Goal: Use online tool/utility: Utilize a website feature to perform a specific function

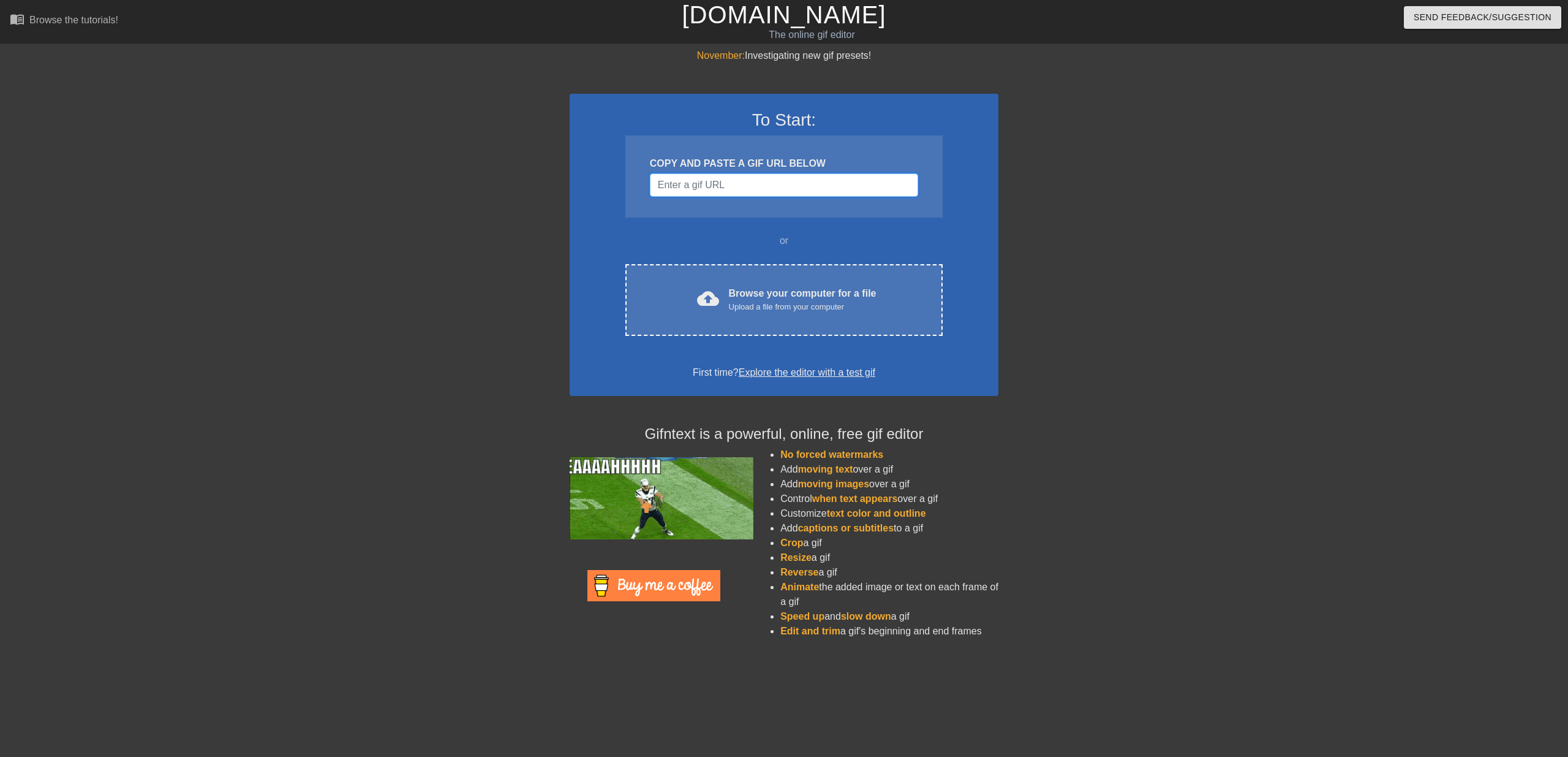
click at [720, 189] on input "Username" at bounding box center [784, 185] width 268 height 24
click at [705, 180] on input "Username" at bounding box center [784, 185] width 268 height 24
paste input "[URL][DOMAIN_NAME]"
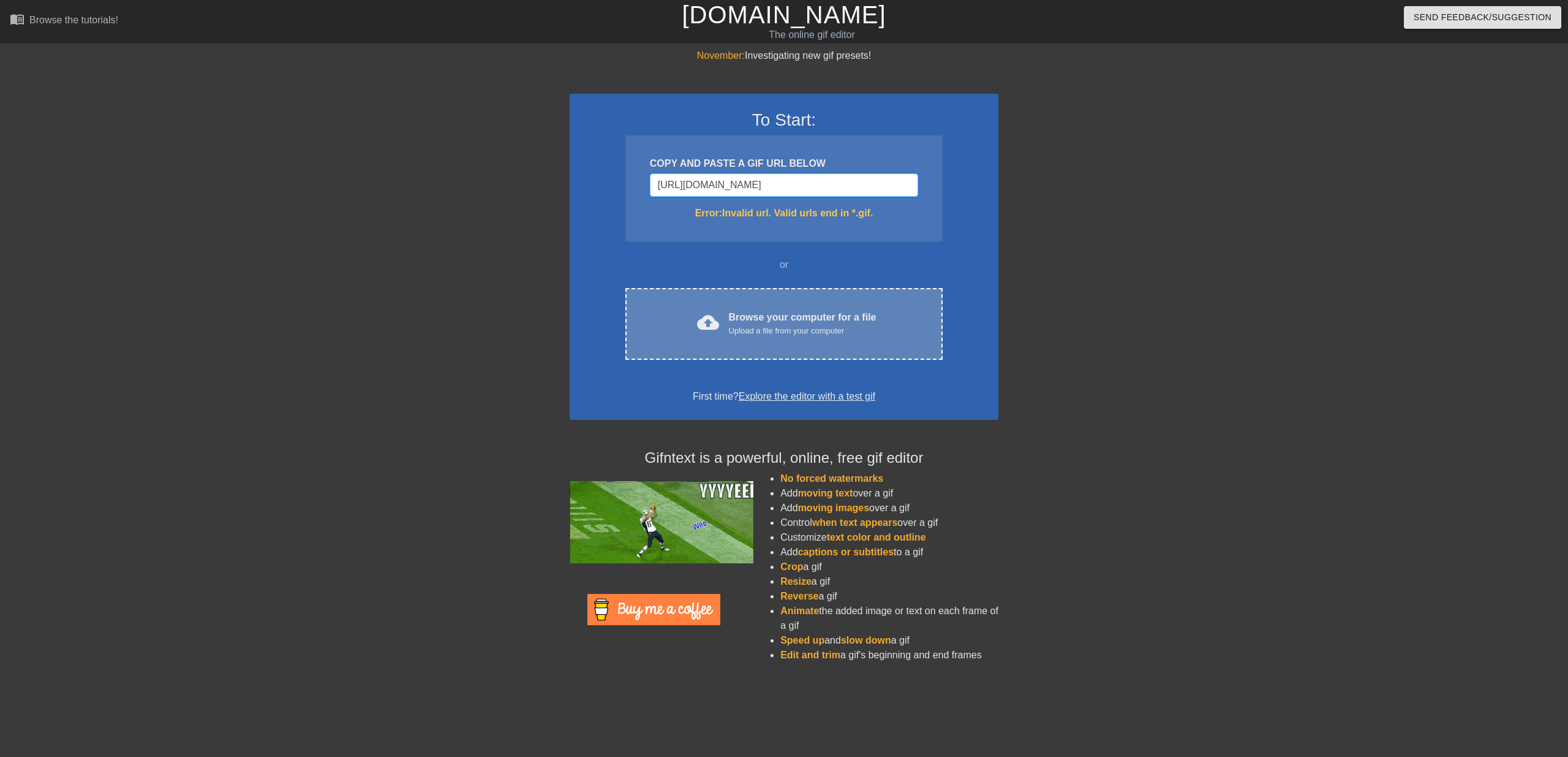
type input "[URL][DOMAIN_NAME]"
click at [752, 351] on div "cloud_upload Browse your computer for a file Upload a file from your computer C…" at bounding box center [784, 323] width 318 height 71
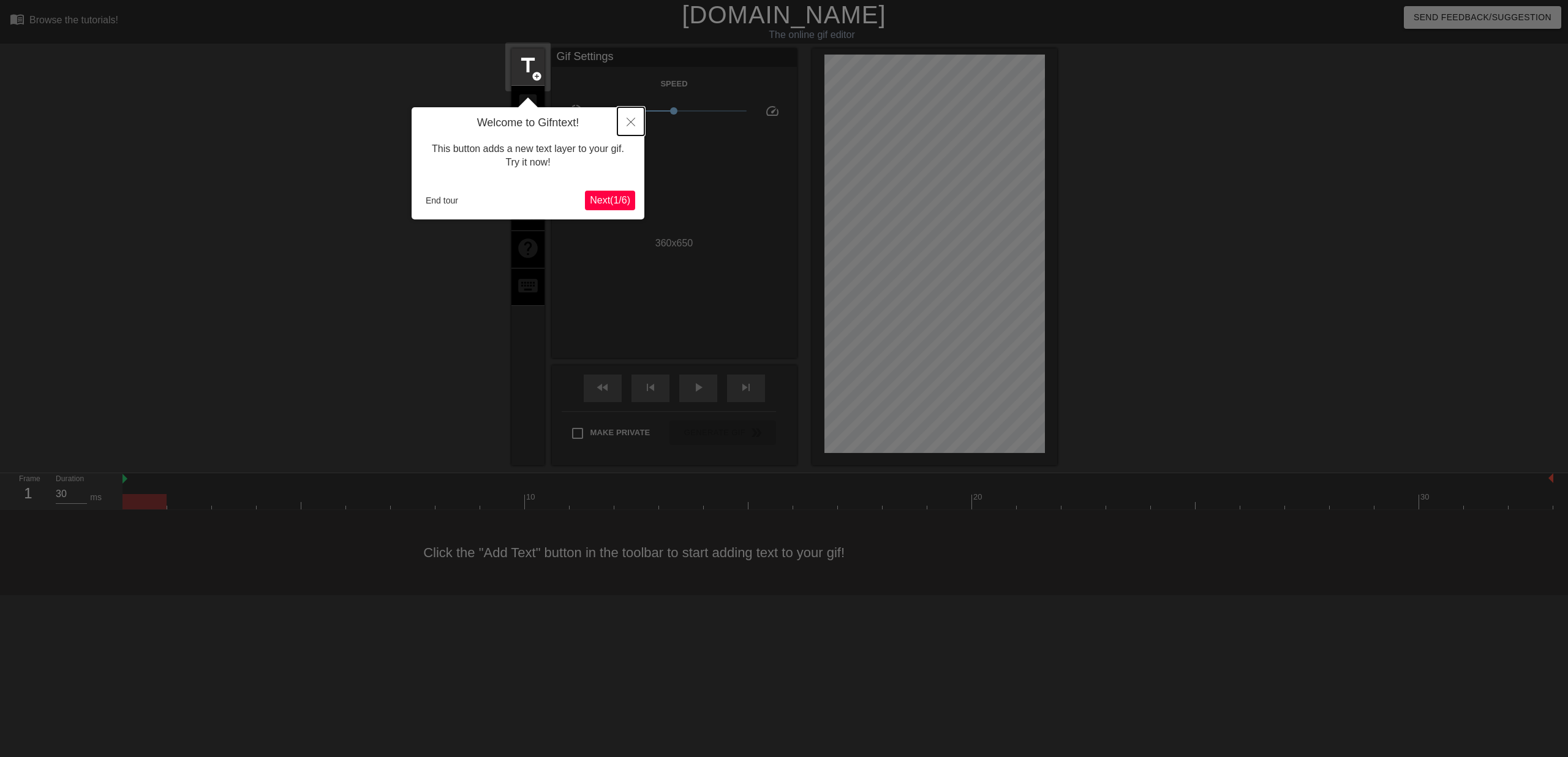
click at [630, 125] on icon "Close" at bounding box center [630, 122] width 9 height 9
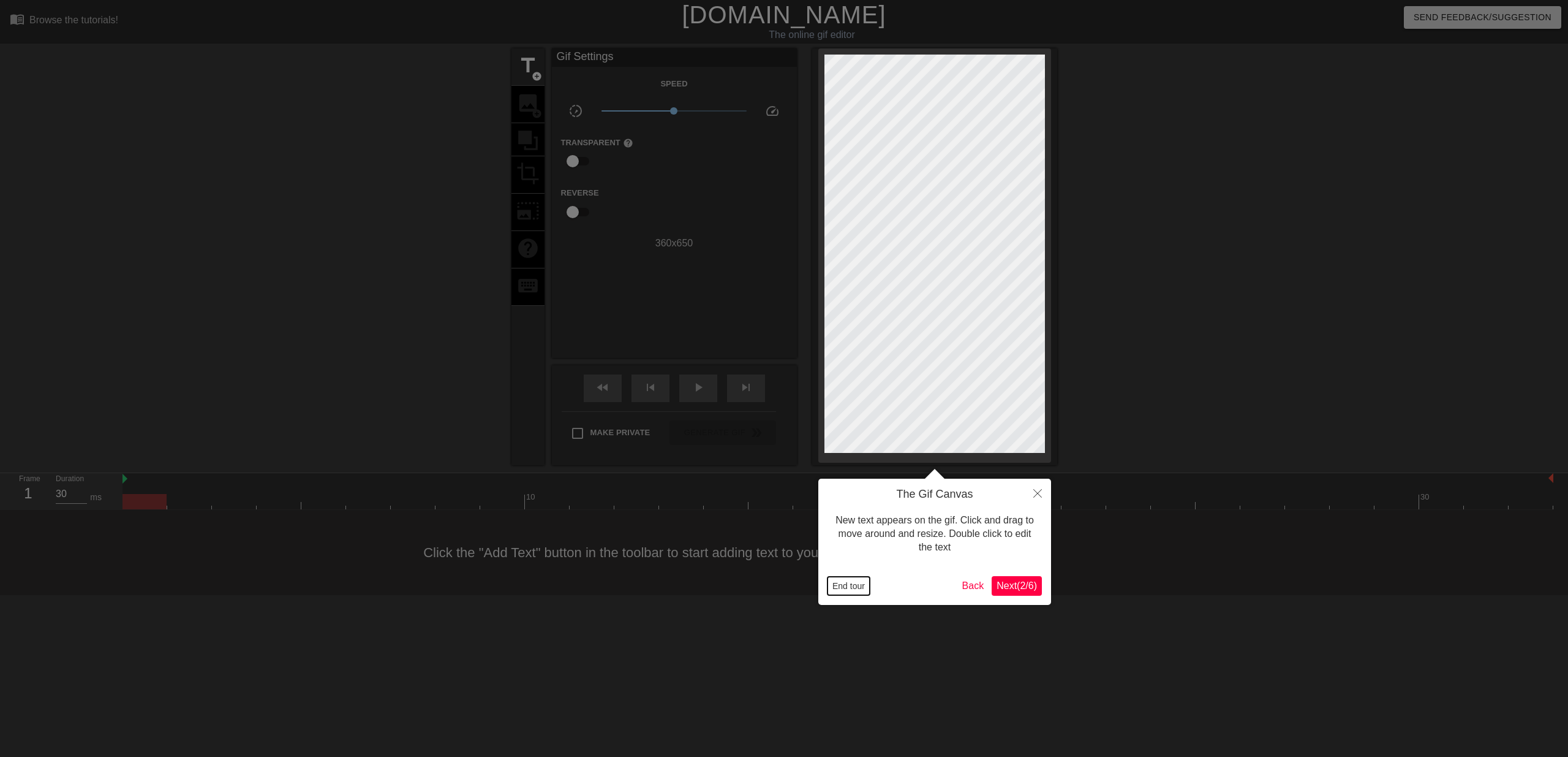
click at [833, 591] on button "End tour" at bounding box center [849, 585] width 42 height 18
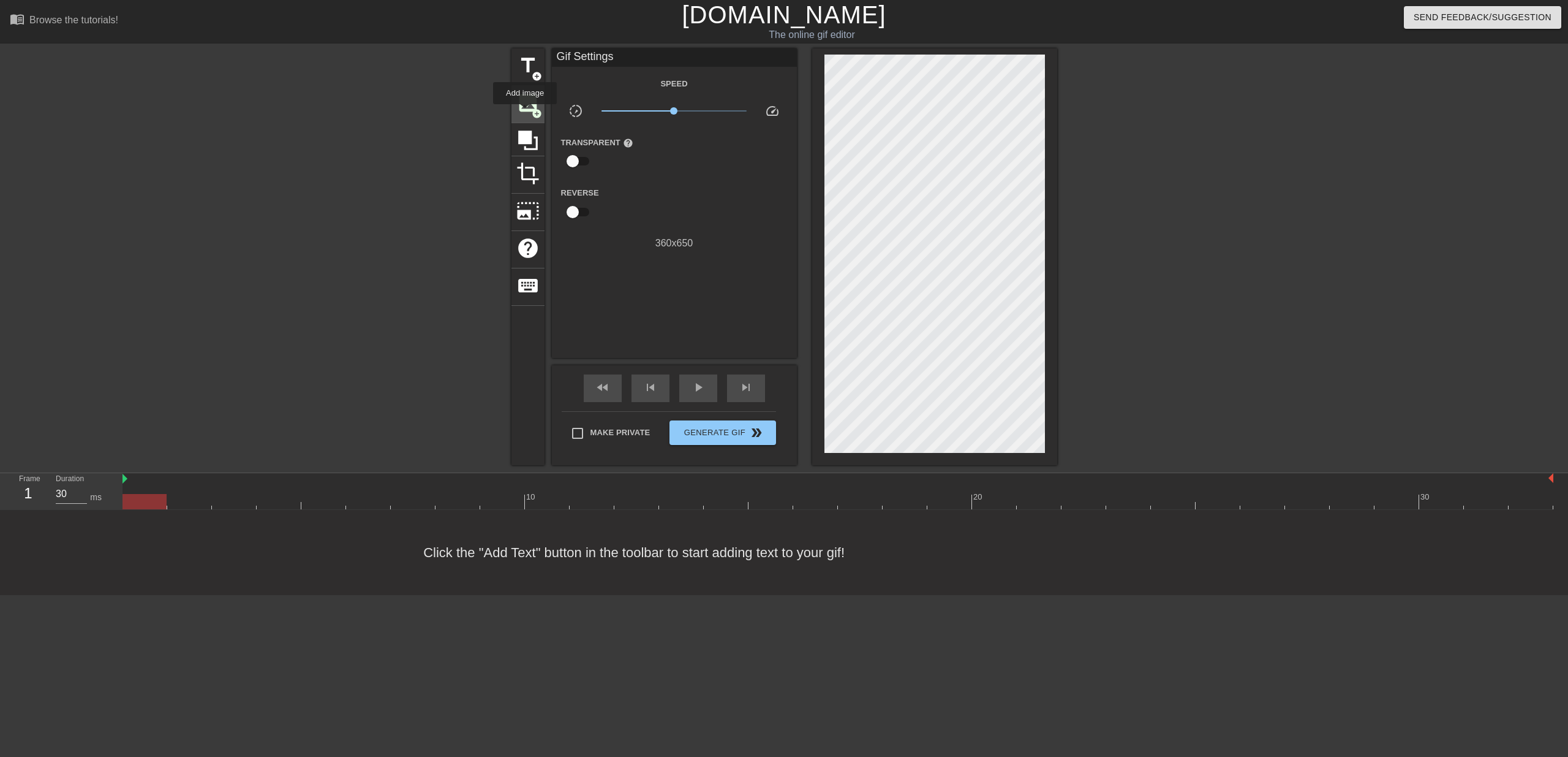
click at [525, 113] on span "image" at bounding box center [528, 103] width 24 height 24
click at [688, 393] on div "play_arrow" at bounding box center [698, 388] width 38 height 27
click at [694, 392] on span "pause" at bounding box center [698, 387] width 15 height 15
click at [694, 392] on span "play_arrow" at bounding box center [698, 387] width 15 height 15
click at [694, 392] on span "pause" at bounding box center [698, 387] width 15 height 15
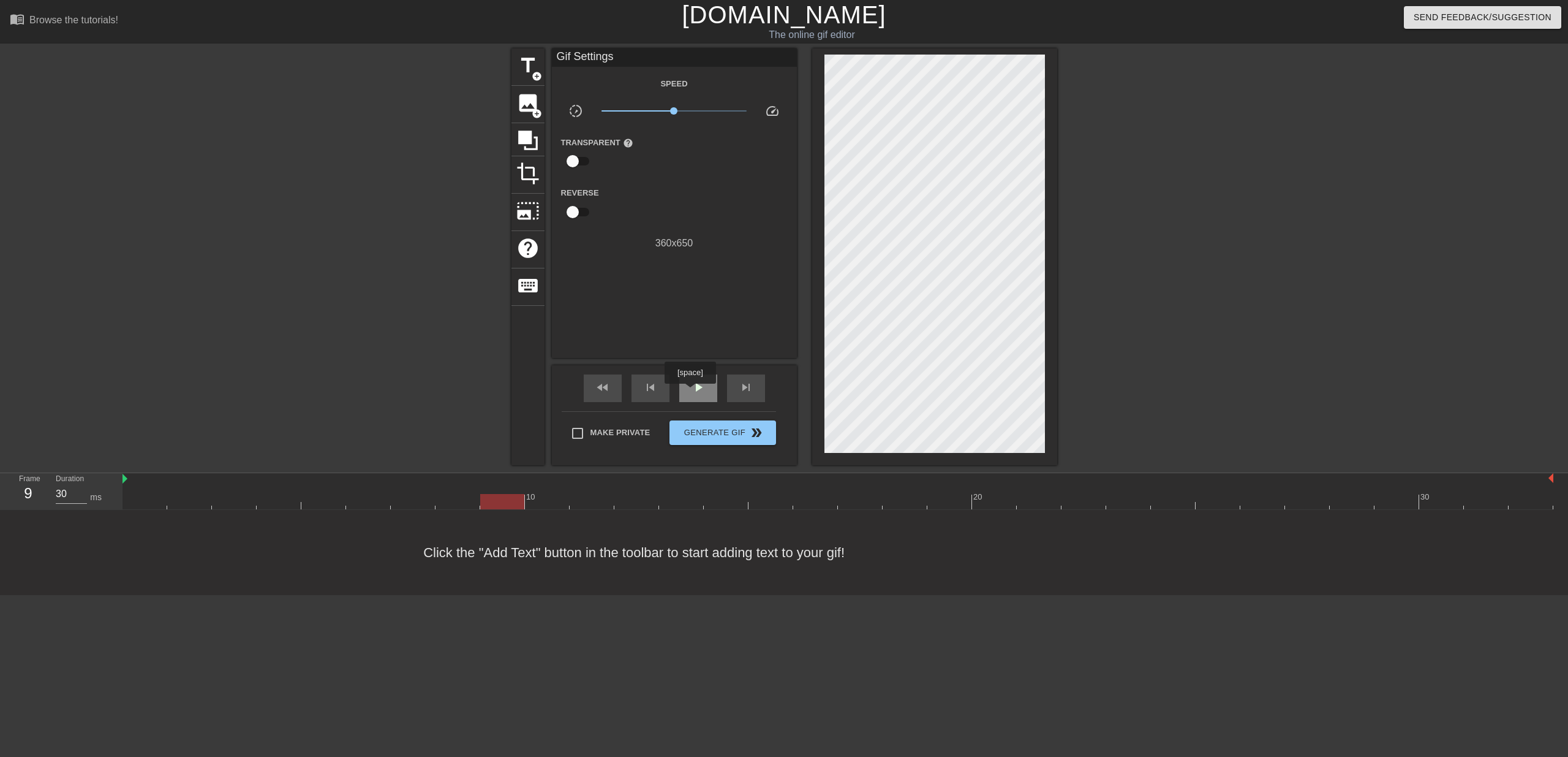
click at [691, 392] on span "play_arrow" at bounding box center [698, 387] width 15 height 15
type input "30"
click at [691, 392] on span "pause" at bounding box center [698, 387] width 15 height 15
click at [531, 102] on span "image" at bounding box center [528, 103] width 24 height 24
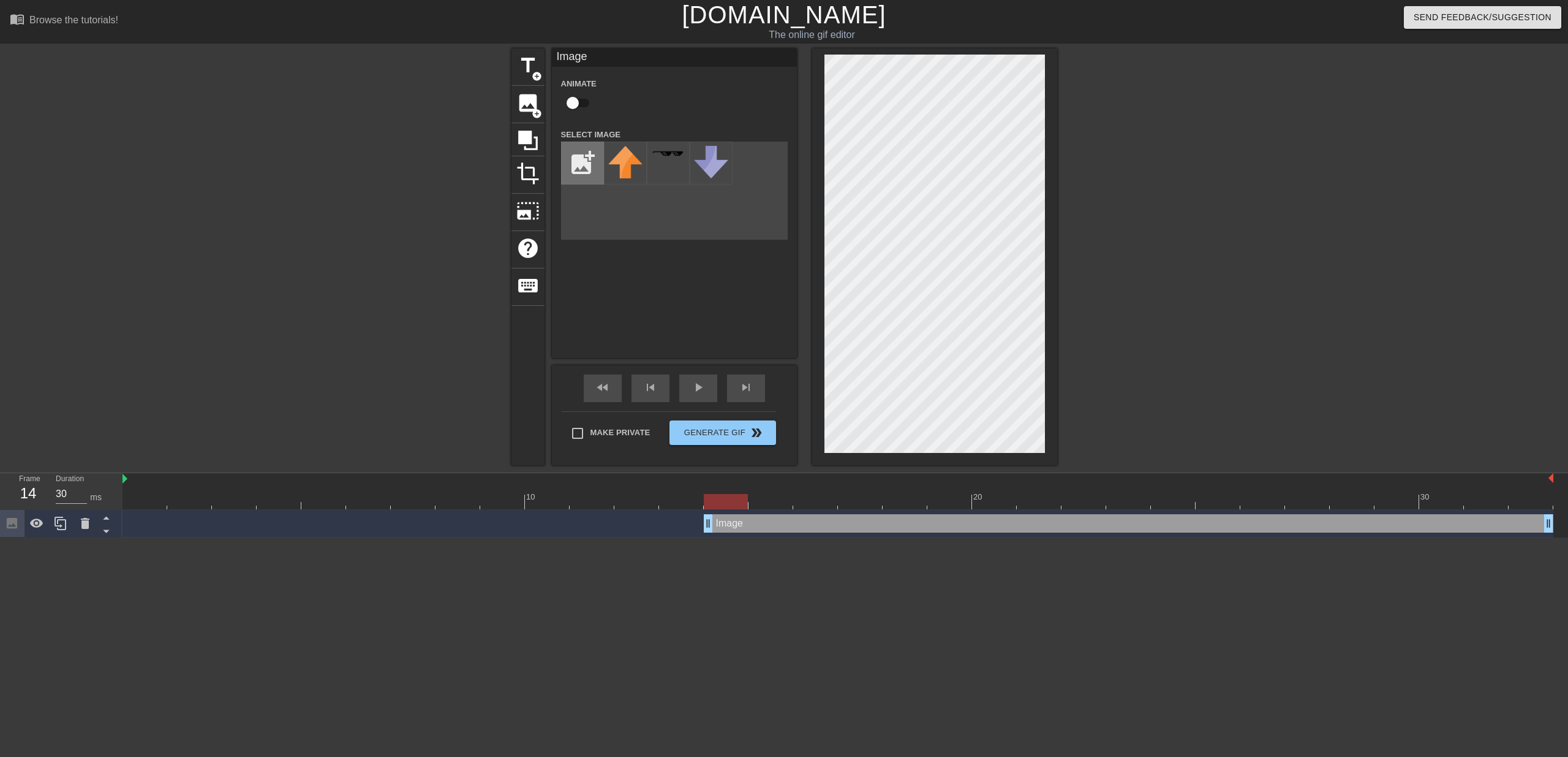
click at [586, 162] on input "file" at bounding box center [582, 162] width 42 height 42
type input "C:\fakepath\spinosaurus-dinosaurio.gif"
click at [626, 169] on img at bounding box center [626, 163] width 34 height 35
click at [1181, 209] on div "title add_circle image add_circle crop photo_size_select_large help keyboard Im…" at bounding box center [784, 257] width 1568 height 417
click at [1140, 147] on div "title add_circle image add_circle crop photo_size_select_large help keyboard Im…" at bounding box center [784, 257] width 1568 height 417
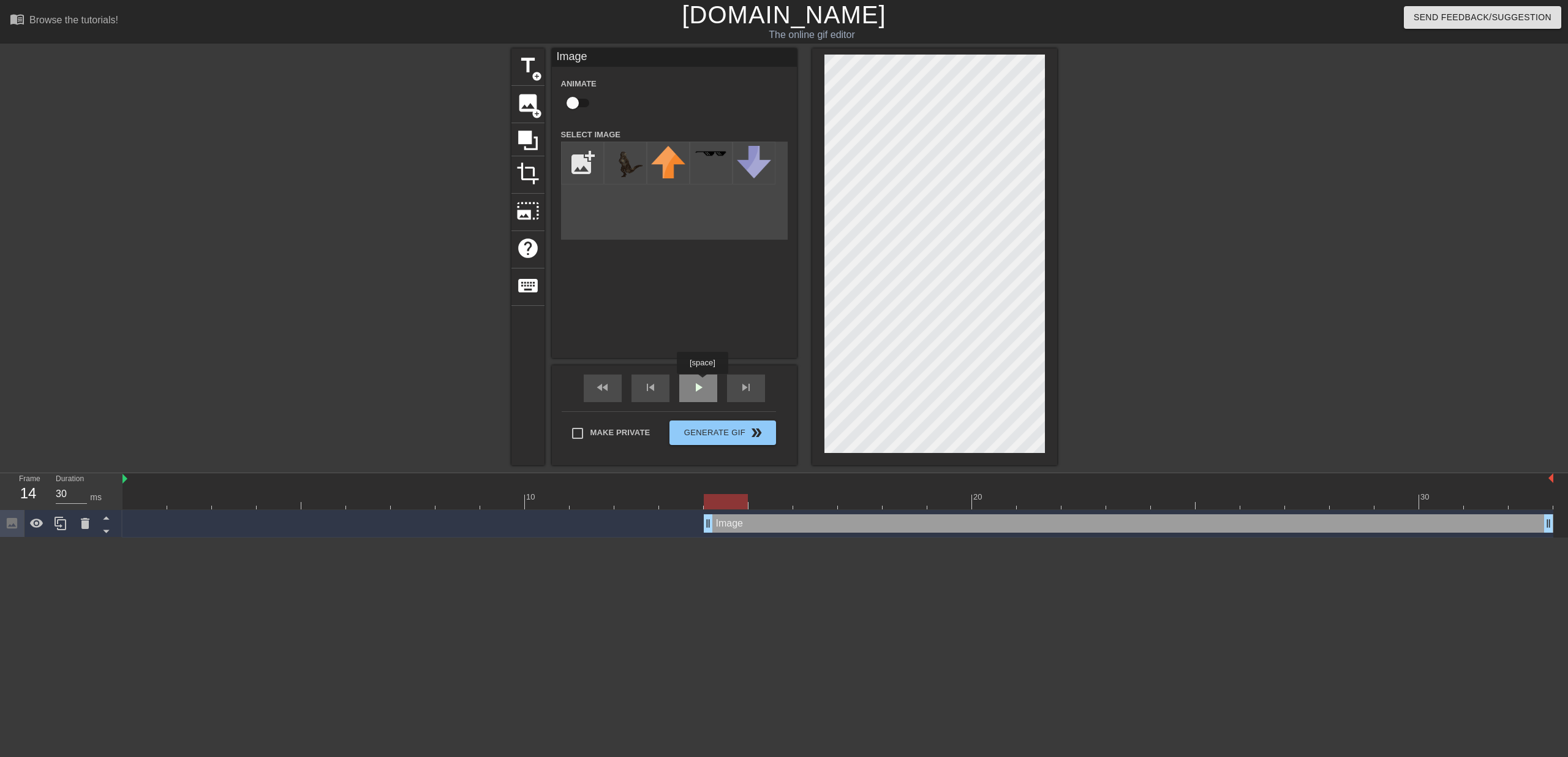
click at [704, 383] on span "play_arrow" at bounding box center [698, 387] width 15 height 15
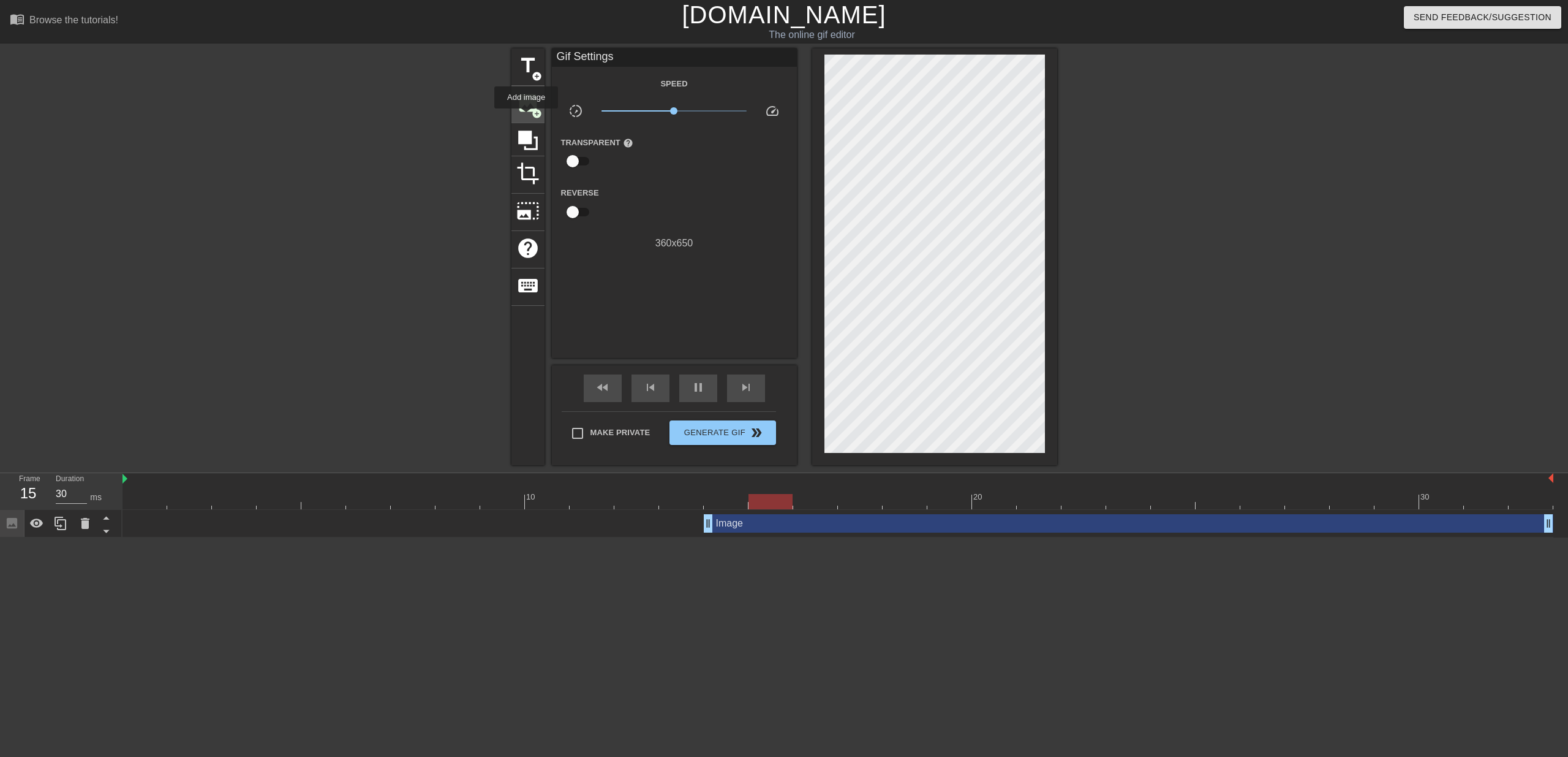
click at [527, 116] on div "image add_circle" at bounding box center [528, 104] width 33 height 38
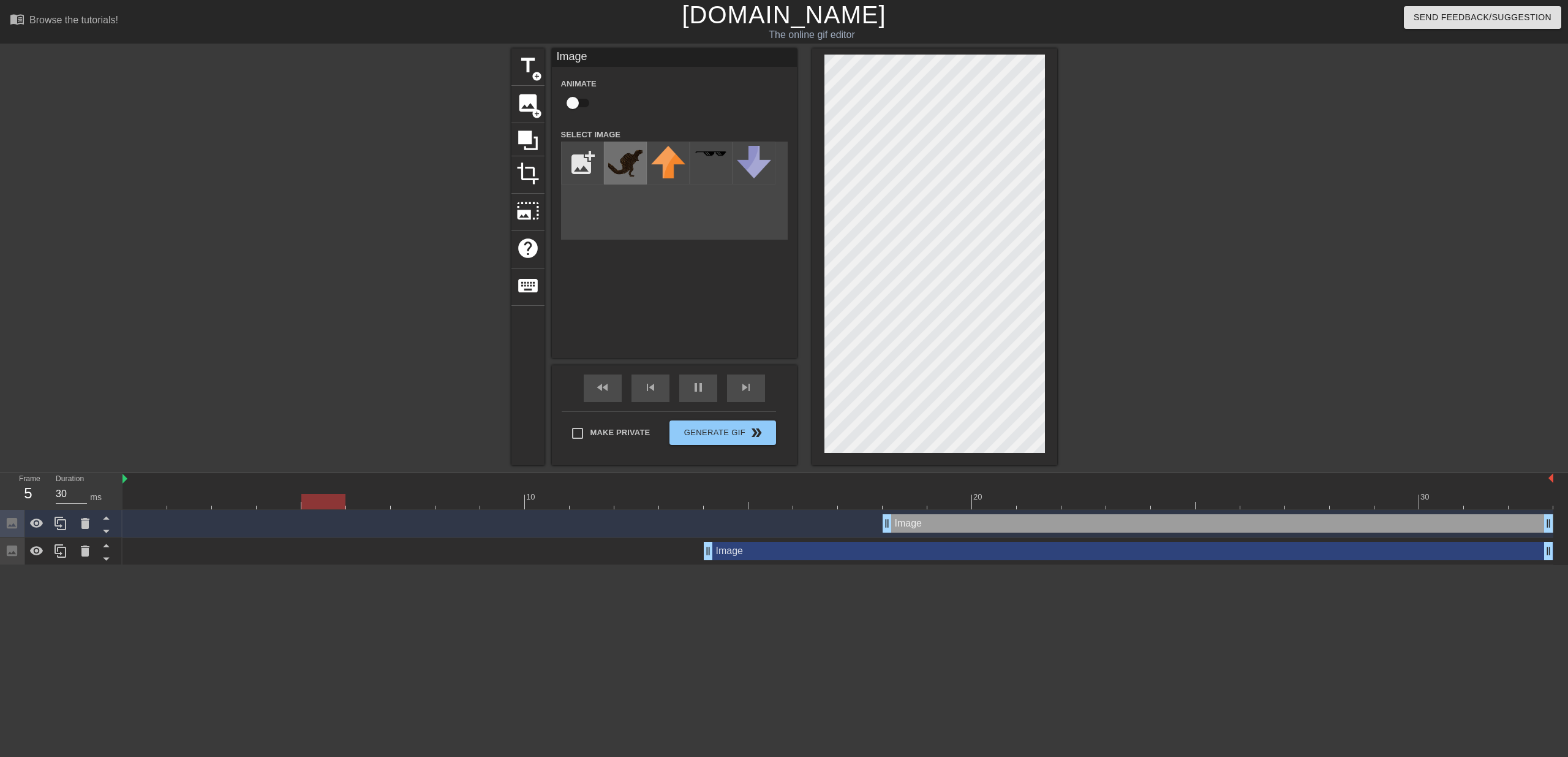
click at [633, 166] on img at bounding box center [626, 163] width 34 height 35
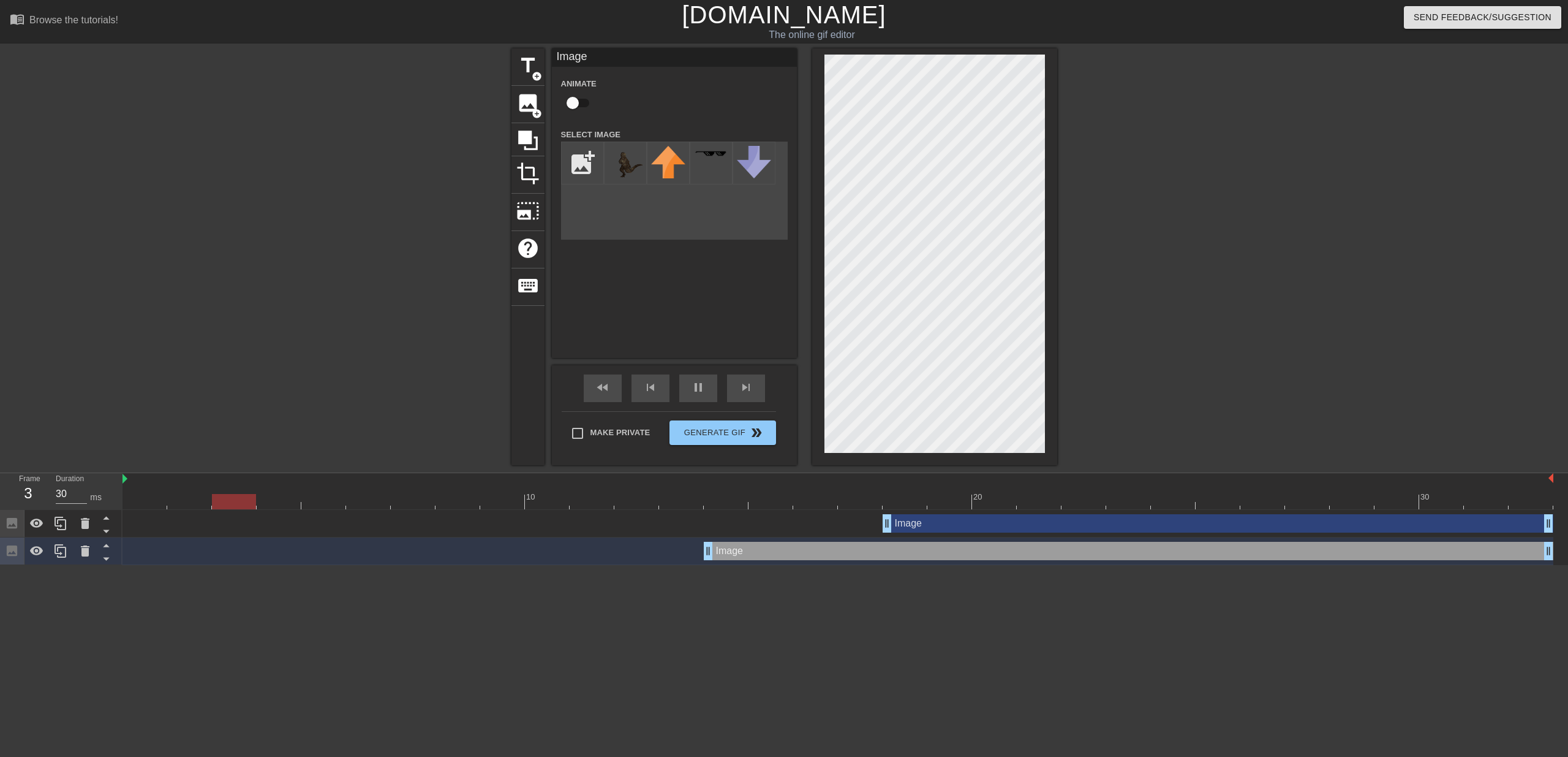
click at [723, 565] on html "menu_book Browse the tutorials! [DOMAIN_NAME] The online gif editor Send Feedba…" at bounding box center [784, 282] width 1568 height 565
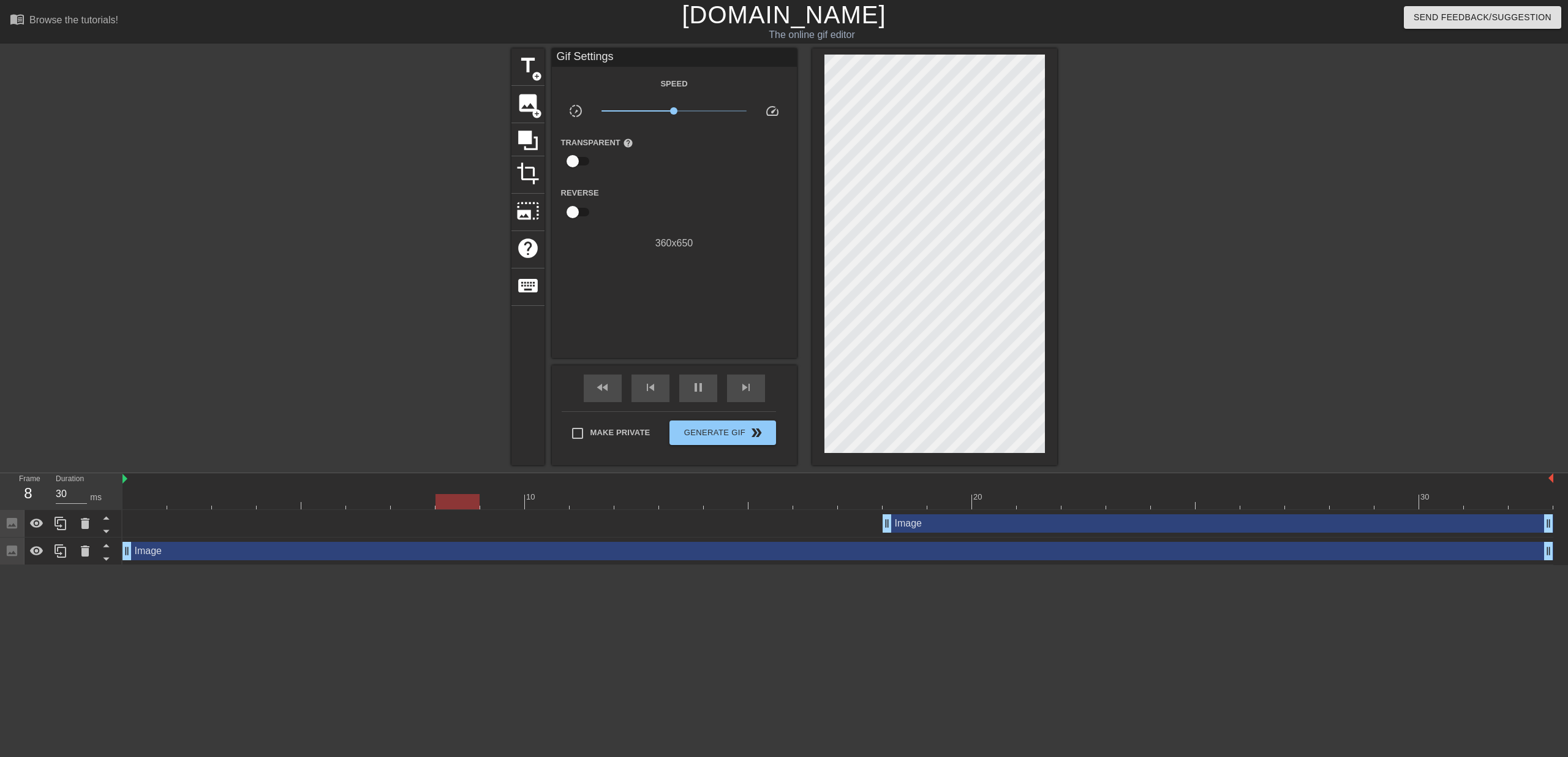
drag, startPoint x: 710, startPoint y: 553, endPoint x: 130, endPoint y: 566, distance: 580.1
click at [130, 565] on html "menu_book Browse the tutorials! [DOMAIN_NAME] The online gif editor Send Feedba…" at bounding box center [784, 282] width 1568 height 565
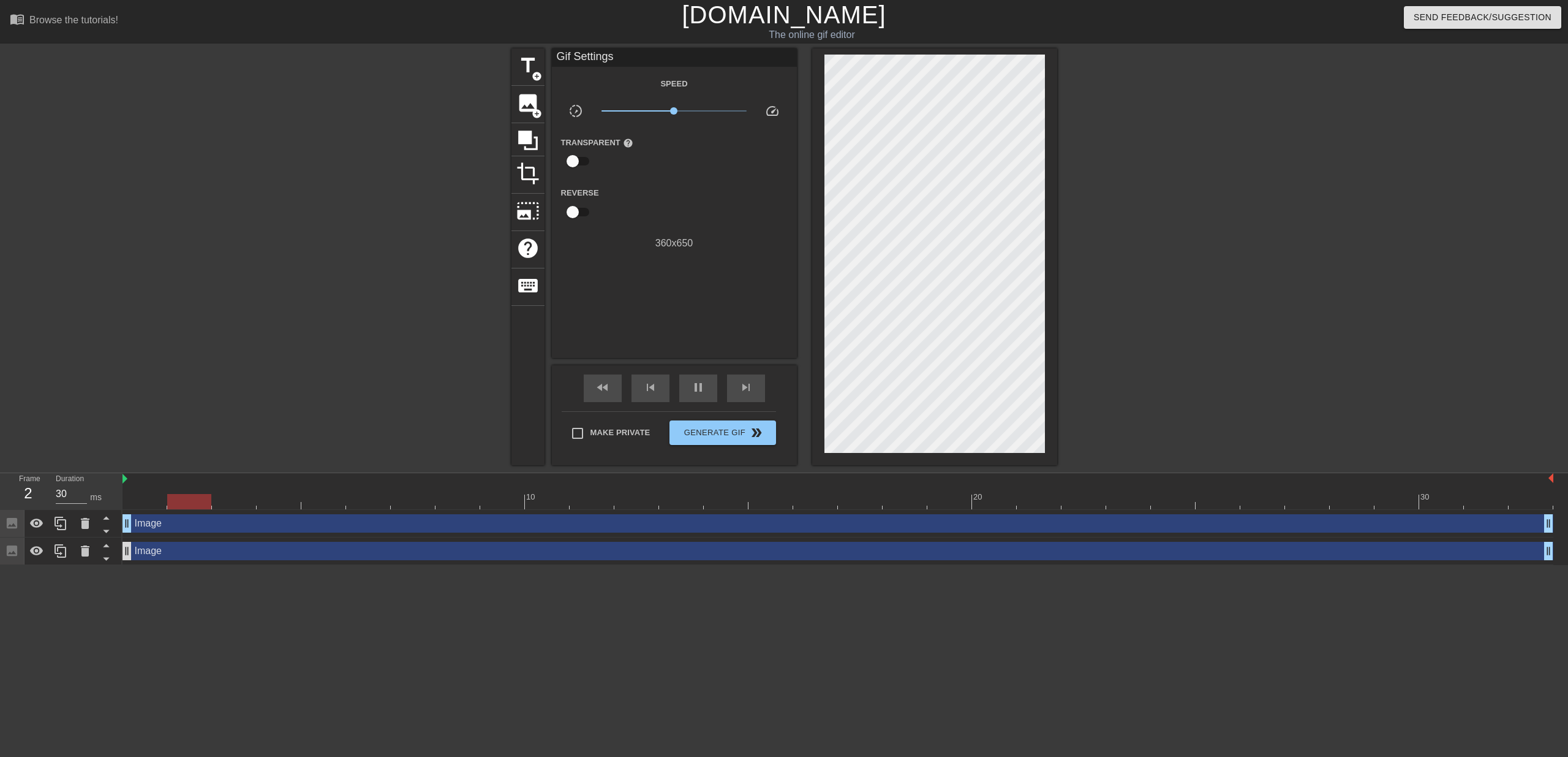
drag, startPoint x: 889, startPoint y: 528, endPoint x: 129, endPoint y: 554, distance: 760.4
click at [129, 554] on div "Image drag_handle drag_handle Image drag_handle drag_handle" at bounding box center [845, 537] width 1446 height 55
drag, startPoint x: 580, startPoint y: 661, endPoint x: 595, endPoint y: 649, distance: 19.2
click at [580, 565] on html "menu_book Browse the tutorials! [DOMAIN_NAME] The online gif editor Send Feedba…" at bounding box center [784, 282] width 1568 height 565
click at [1165, 358] on div at bounding box center [1163, 232] width 183 height 368
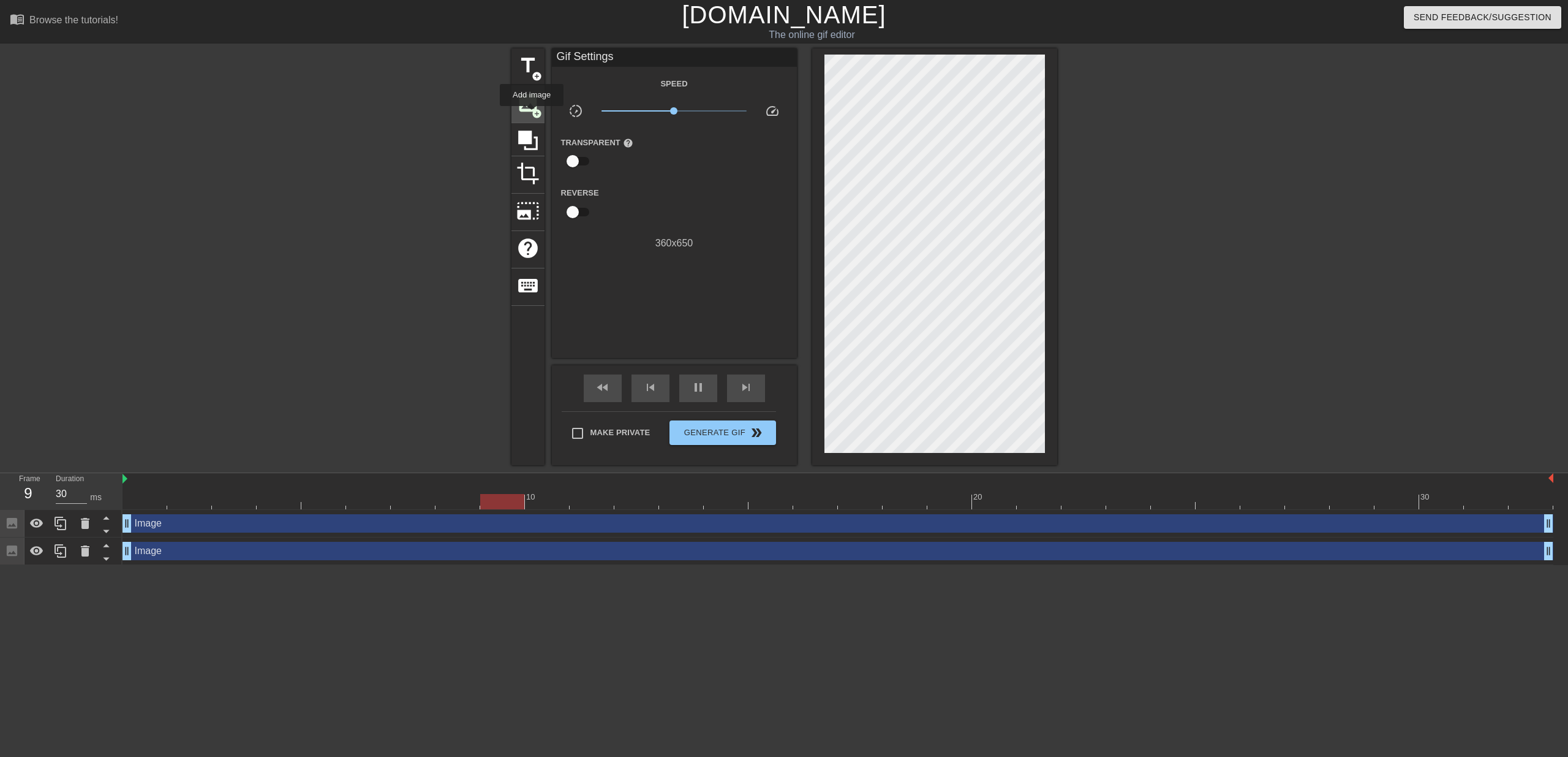
click at [533, 115] on span "add_circle" at bounding box center [536, 113] width 10 height 10
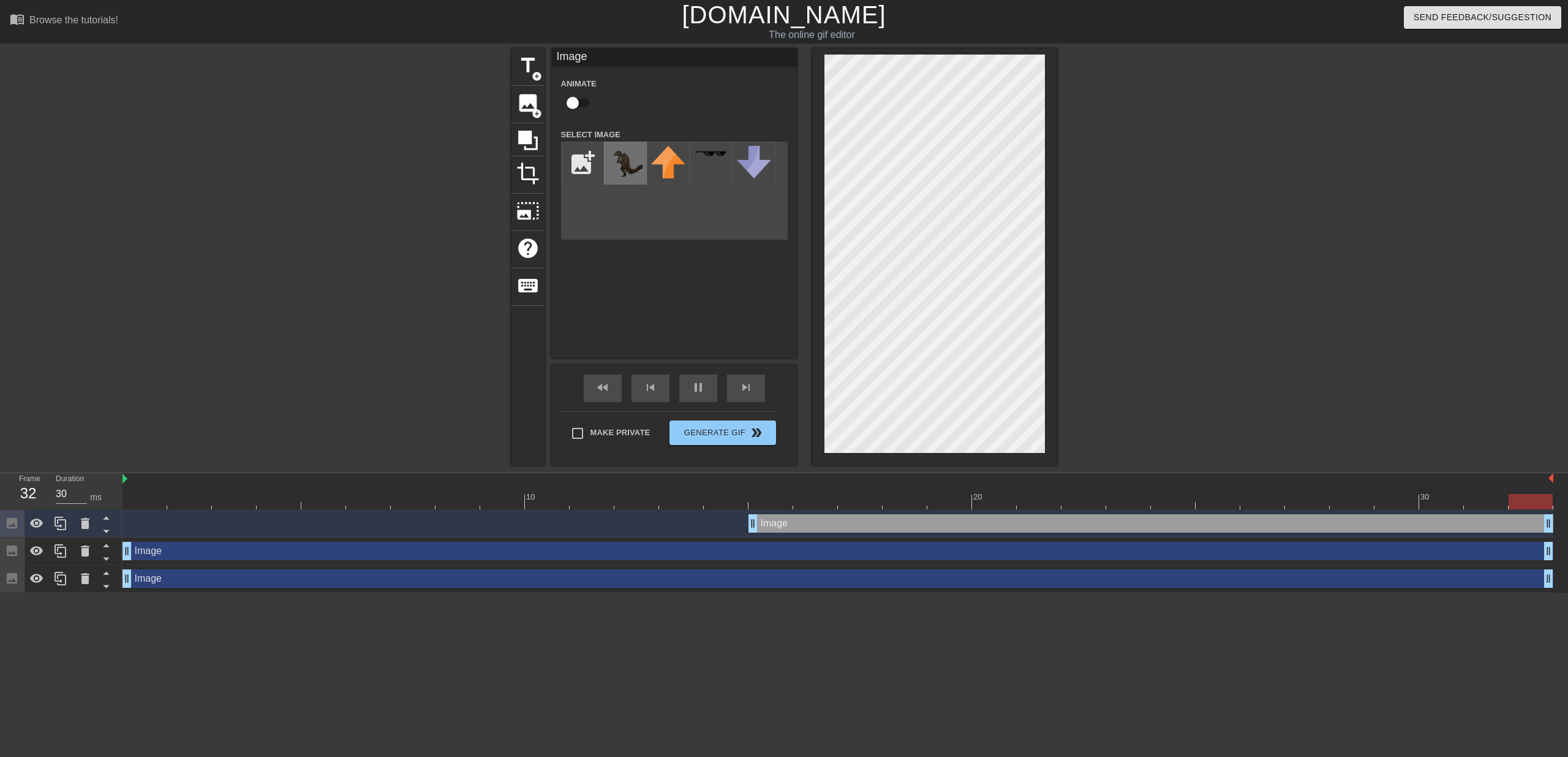
click at [628, 171] on img at bounding box center [626, 163] width 34 height 35
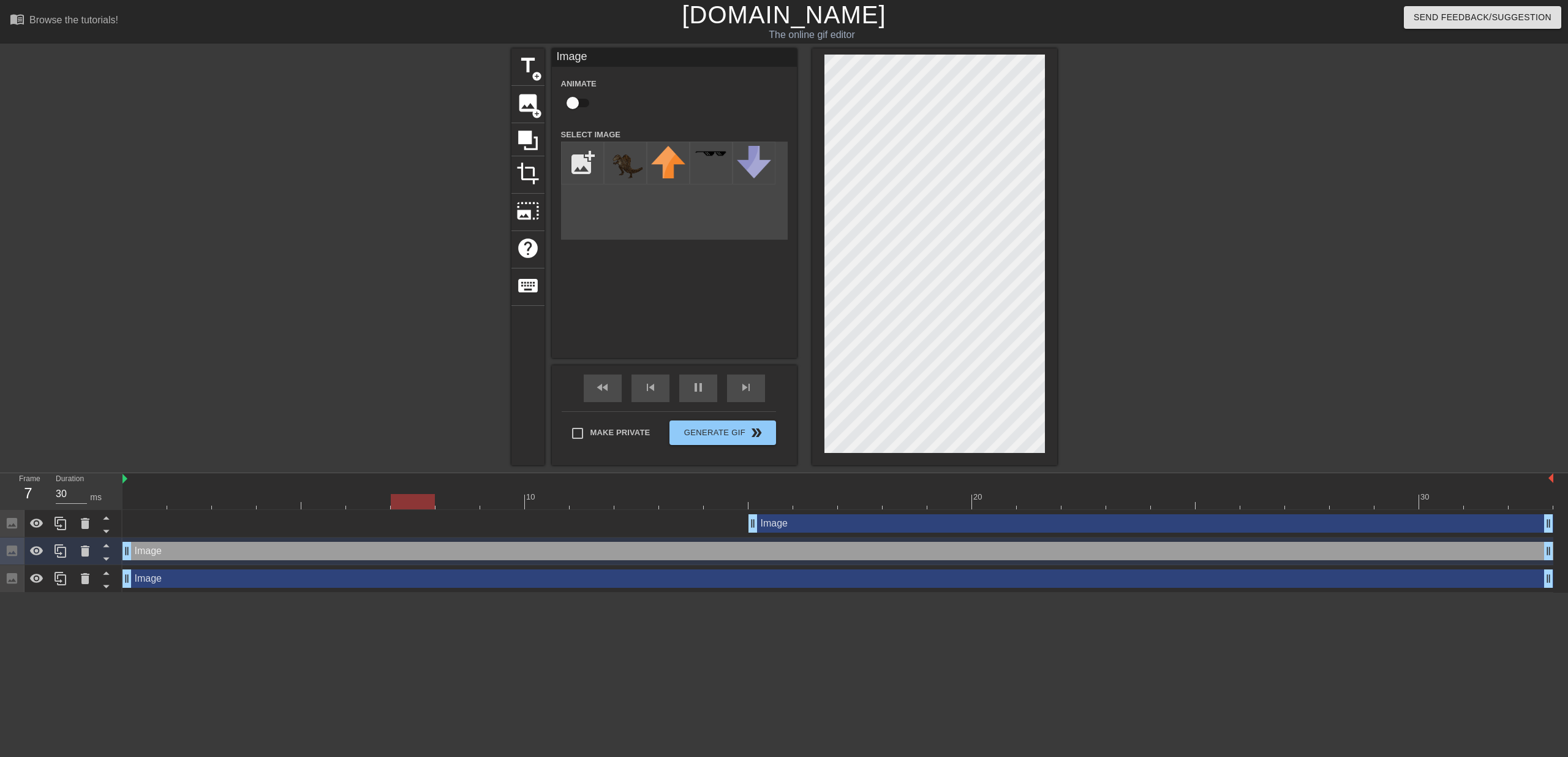
click at [1113, 239] on div "title add_circle image add_circle crop photo_size_select_large help keyboard Im…" at bounding box center [784, 257] width 1568 height 417
click at [528, 136] on icon at bounding box center [528, 140] width 20 height 20
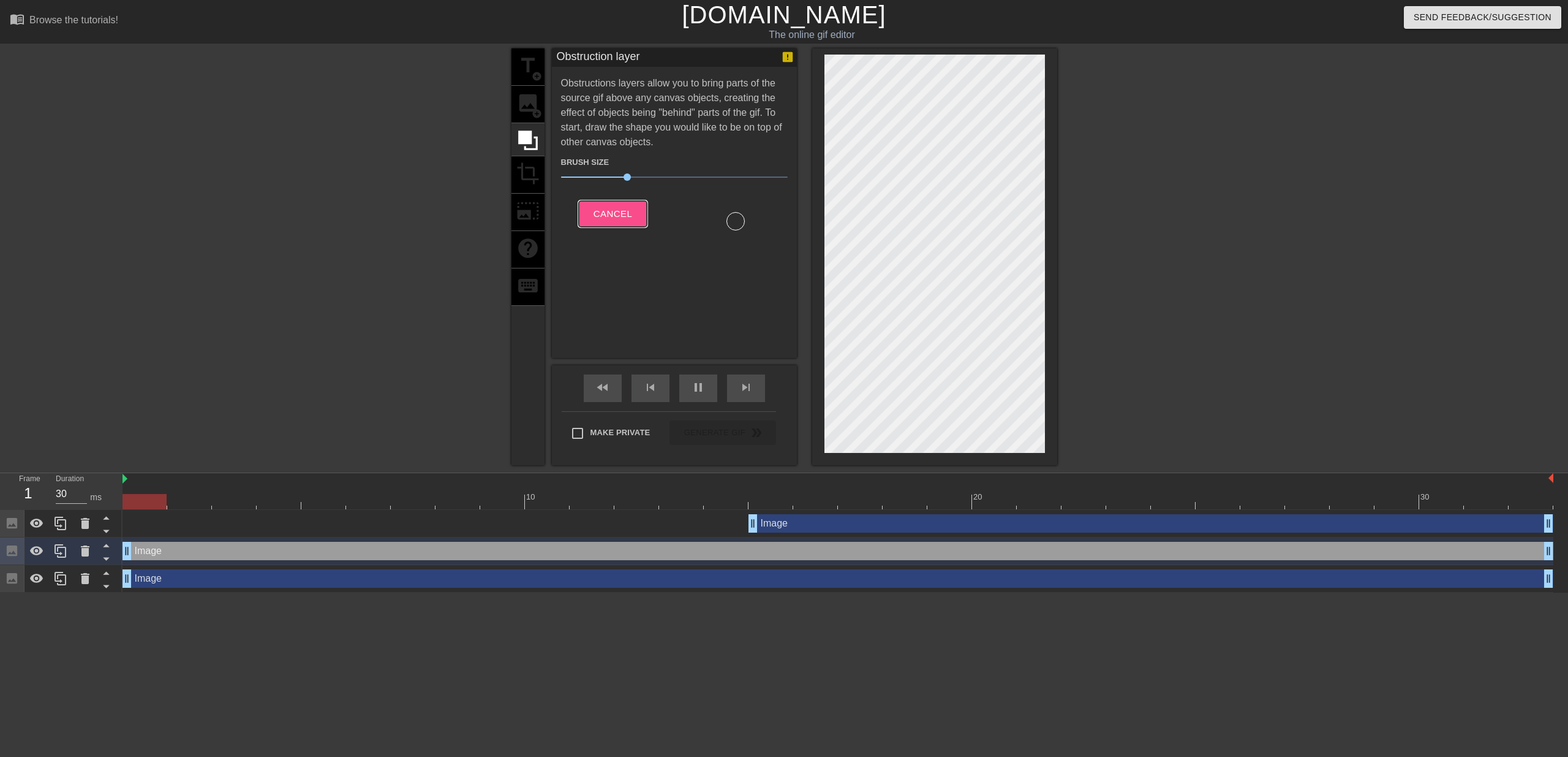
click at [618, 220] on span "Cancel" at bounding box center [612, 214] width 38 height 16
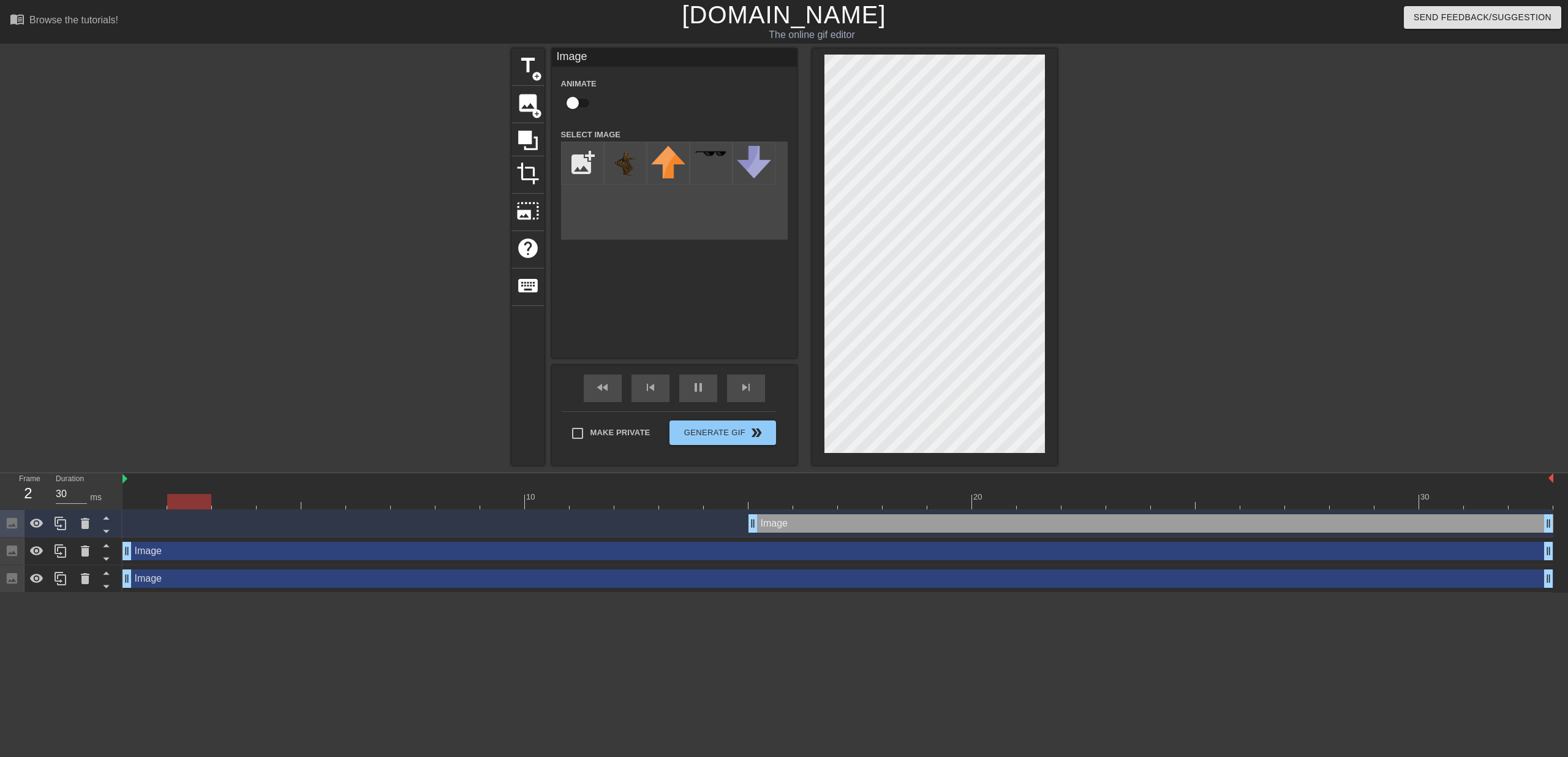
click at [819, 486] on div "menu_book Browse the tutorials! [DOMAIN_NAME] The online gif editor Send Feedba…" at bounding box center [784, 297] width 1568 height 593
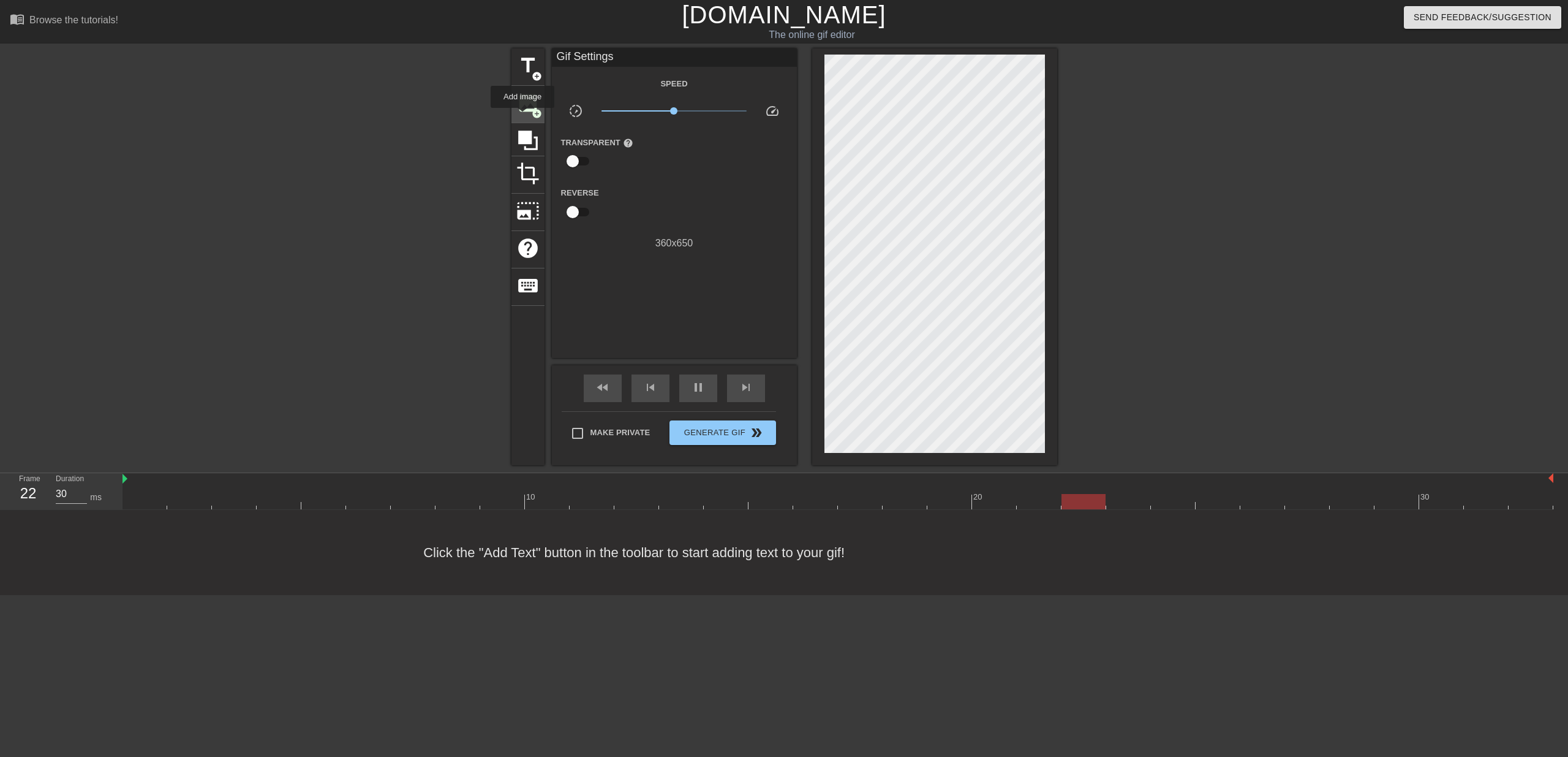
click at [523, 116] on div "image add_circle" at bounding box center [528, 104] width 33 height 38
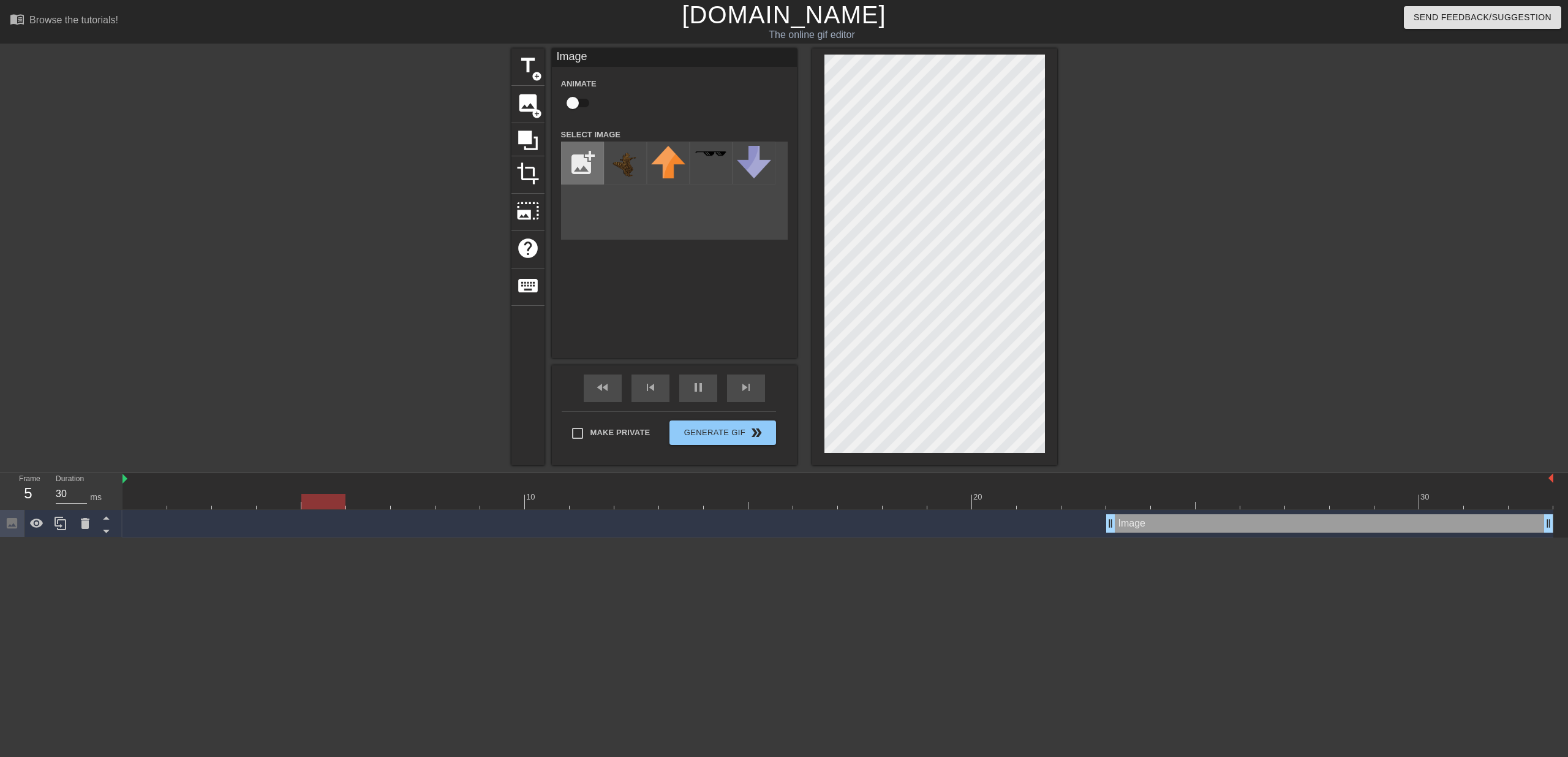
click at [579, 150] on input "file" at bounding box center [582, 162] width 42 height 42
type input "30"
type input "C:\fakepath\rgin-vs-[PERSON_NAME]-meme-template-by-Redditor-Hardflips-source.jpg"
click at [627, 174] on div at bounding box center [625, 162] width 43 height 43
click at [807, 349] on div "title add_circle image add_circle crop photo_size_select_large help keyboard Im…" at bounding box center [784, 257] width 546 height 417
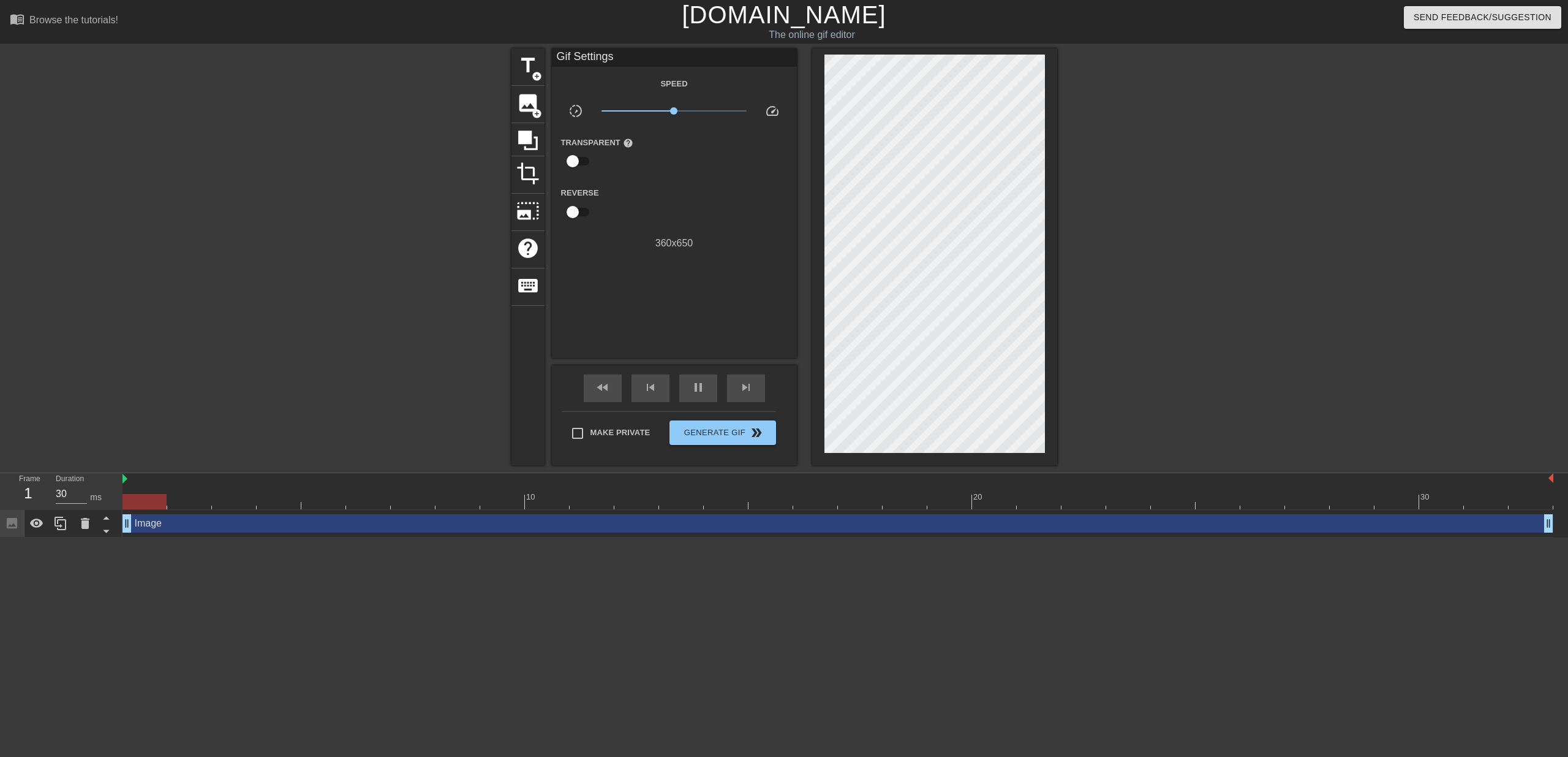
drag, startPoint x: 1116, startPoint y: 522, endPoint x: 140, endPoint y: 553, distance: 976.5
click at [137, 537] on html "menu_book Browse the tutorials! [DOMAIN_NAME] The online gif editor Send Feedba…" at bounding box center [784, 268] width 1568 height 537
click at [1054, 315] on div at bounding box center [935, 257] width 245 height 417
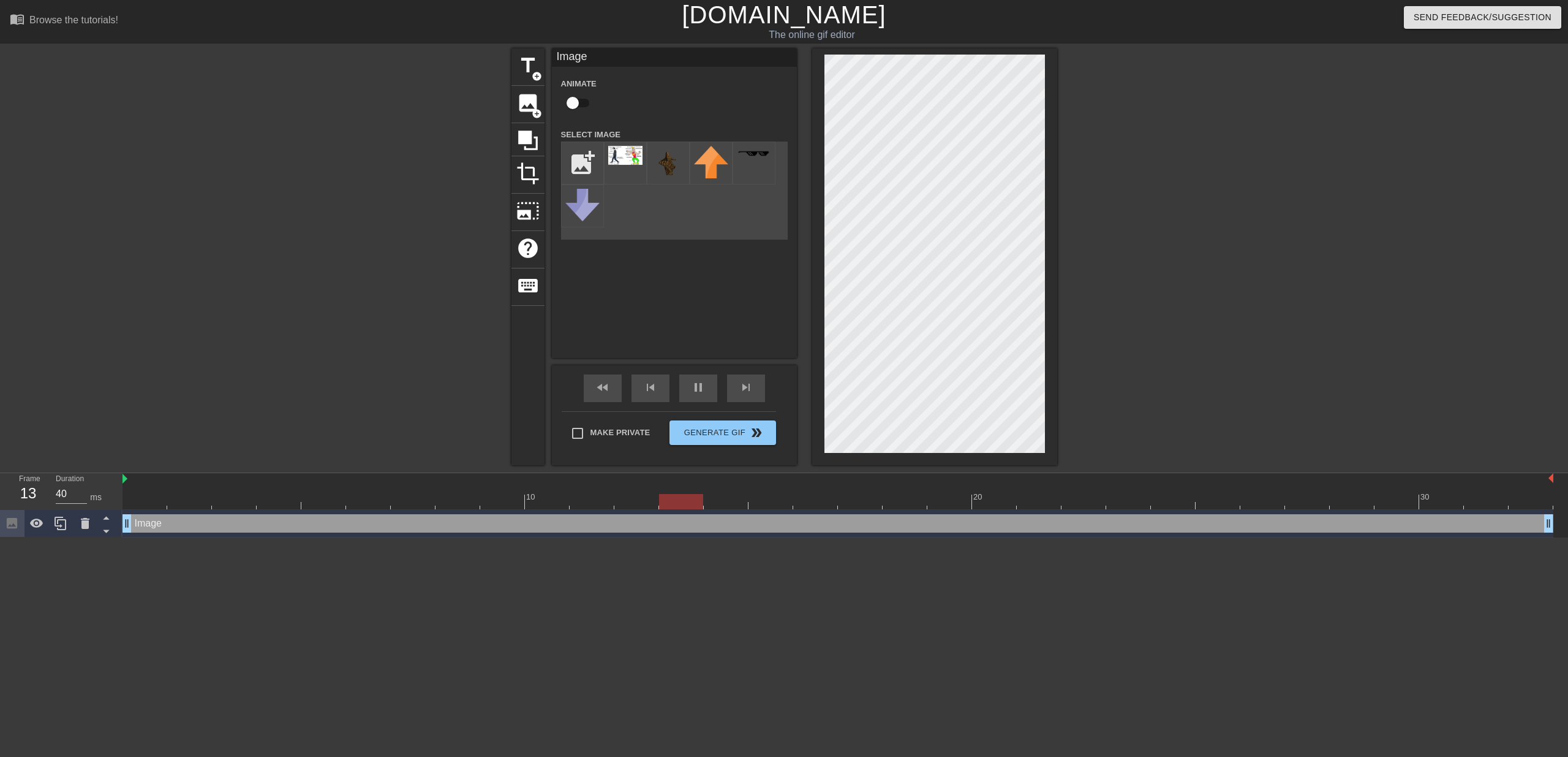
click at [1083, 273] on div "title add_circle image add_circle crop photo_size_select_large help keyboard Im…" at bounding box center [784, 257] width 1568 height 417
click at [1253, 289] on div at bounding box center [1163, 232] width 183 height 368
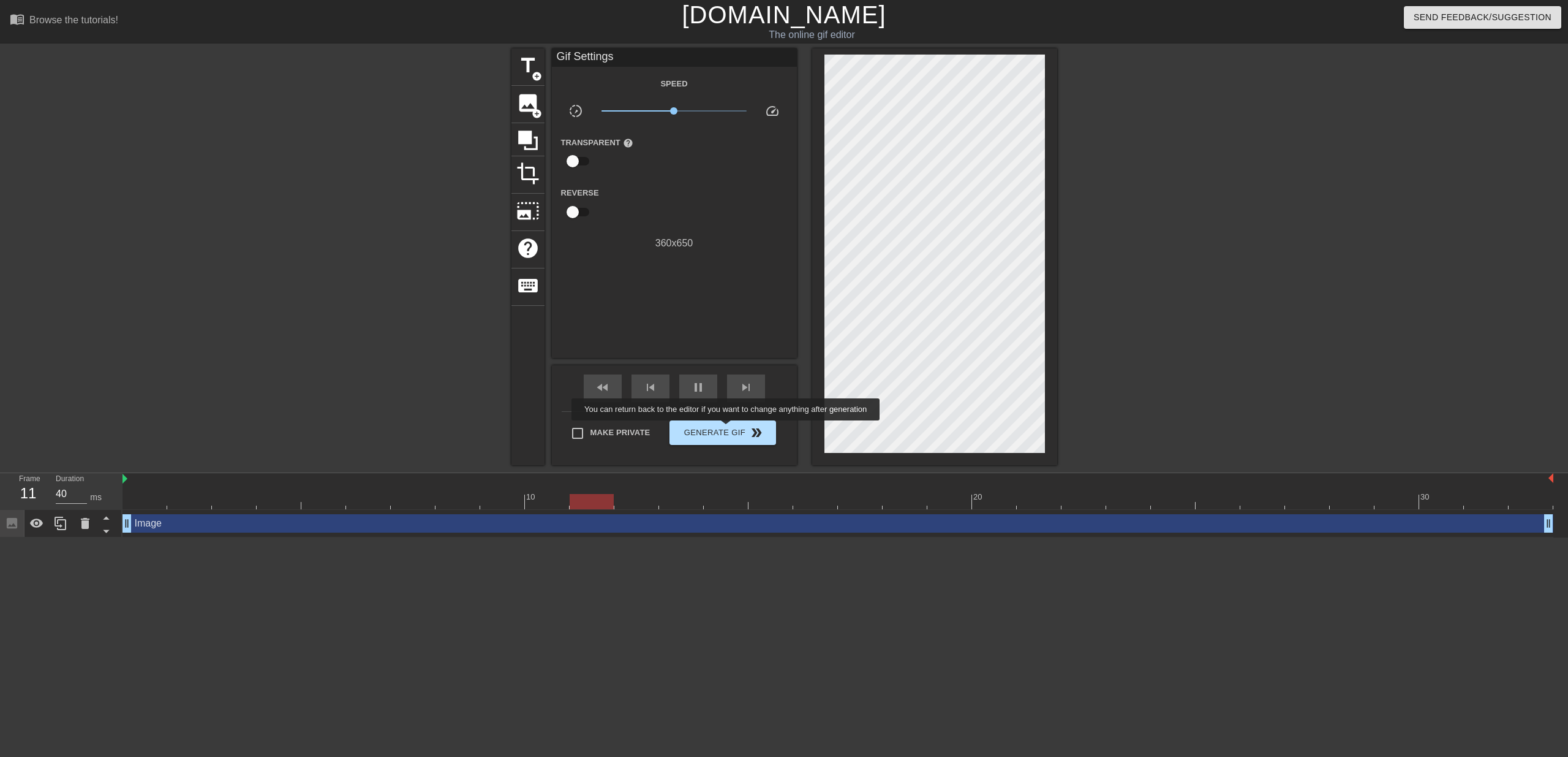
type input "30"
click at [732, 431] on span "Generate Gif double_arrow" at bounding box center [722, 432] width 96 height 15
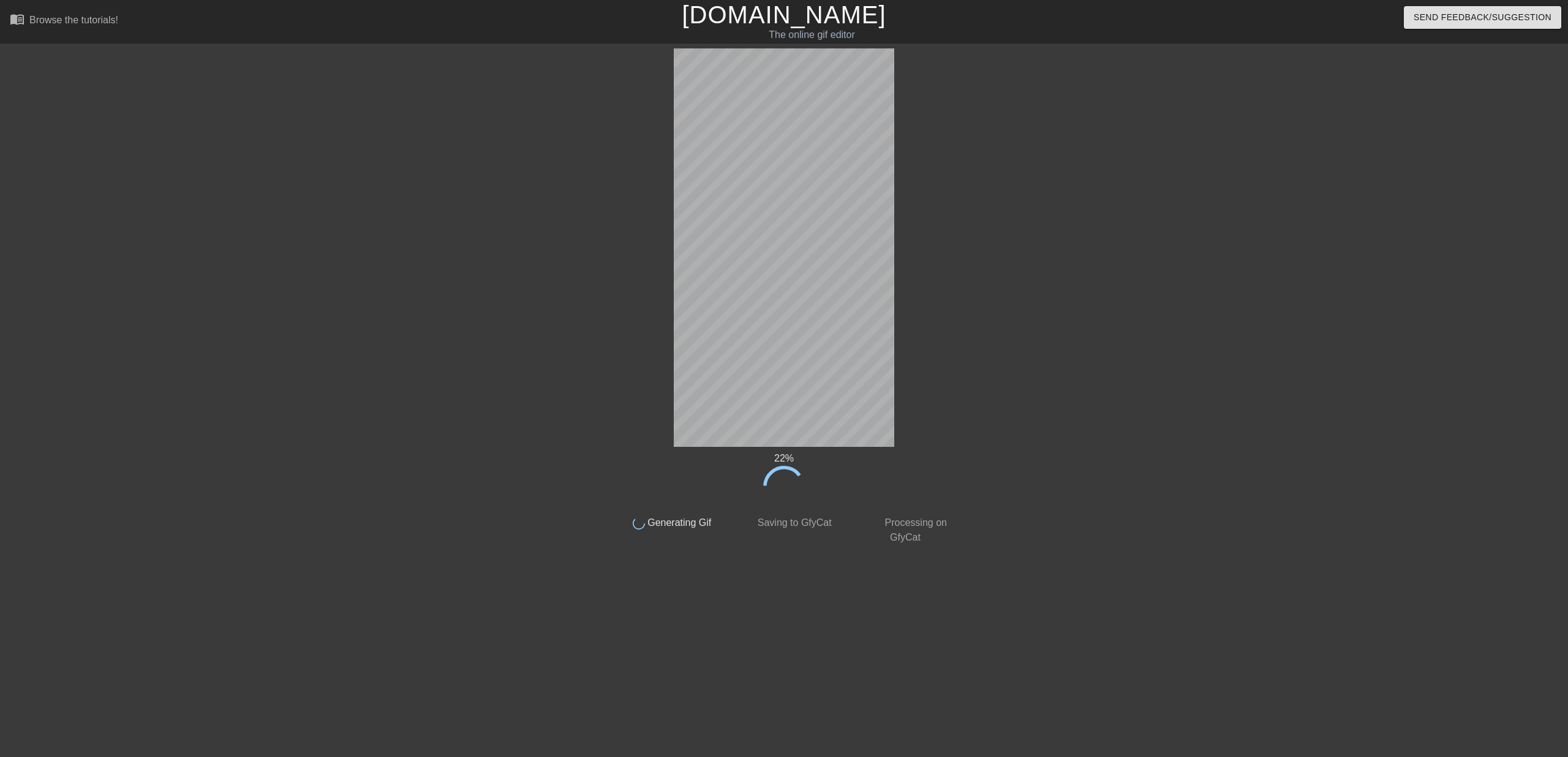
click at [223, 348] on div "22 % done Generating Gif done Saving to GfyCat done Processing on GfyCat title …" at bounding box center [784, 297] width 1568 height 497
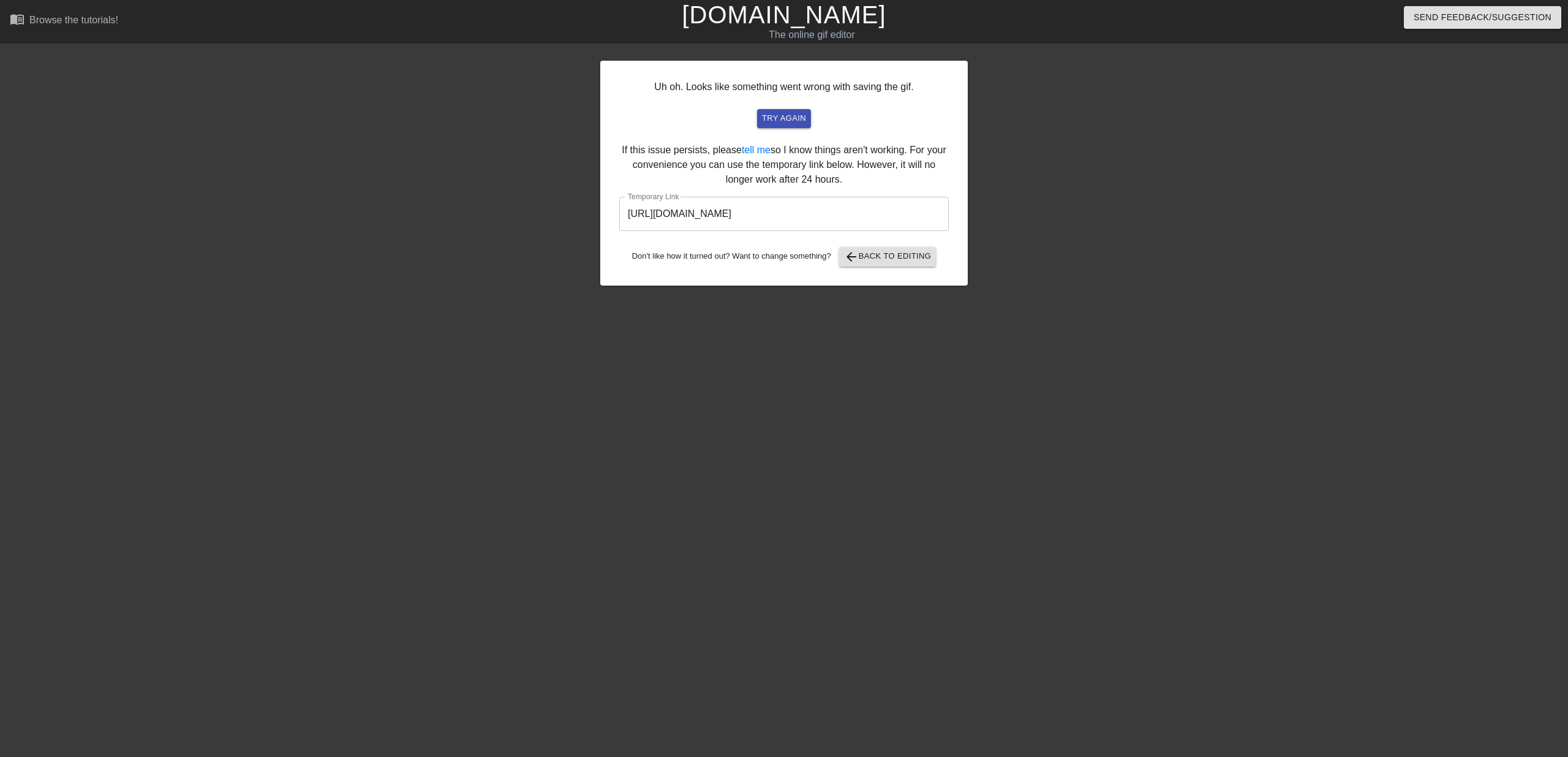
click at [768, 228] on input "[URL][DOMAIN_NAME]" at bounding box center [784, 214] width 329 height 35
click at [799, 304] on div "Uh oh. Looks like something went wrong with saving the gif. try again If this i…" at bounding box center [784, 232] width 368 height 368
click at [815, 221] on input "[URL][DOMAIN_NAME]" at bounding box center [784, 214] width 329 height 35
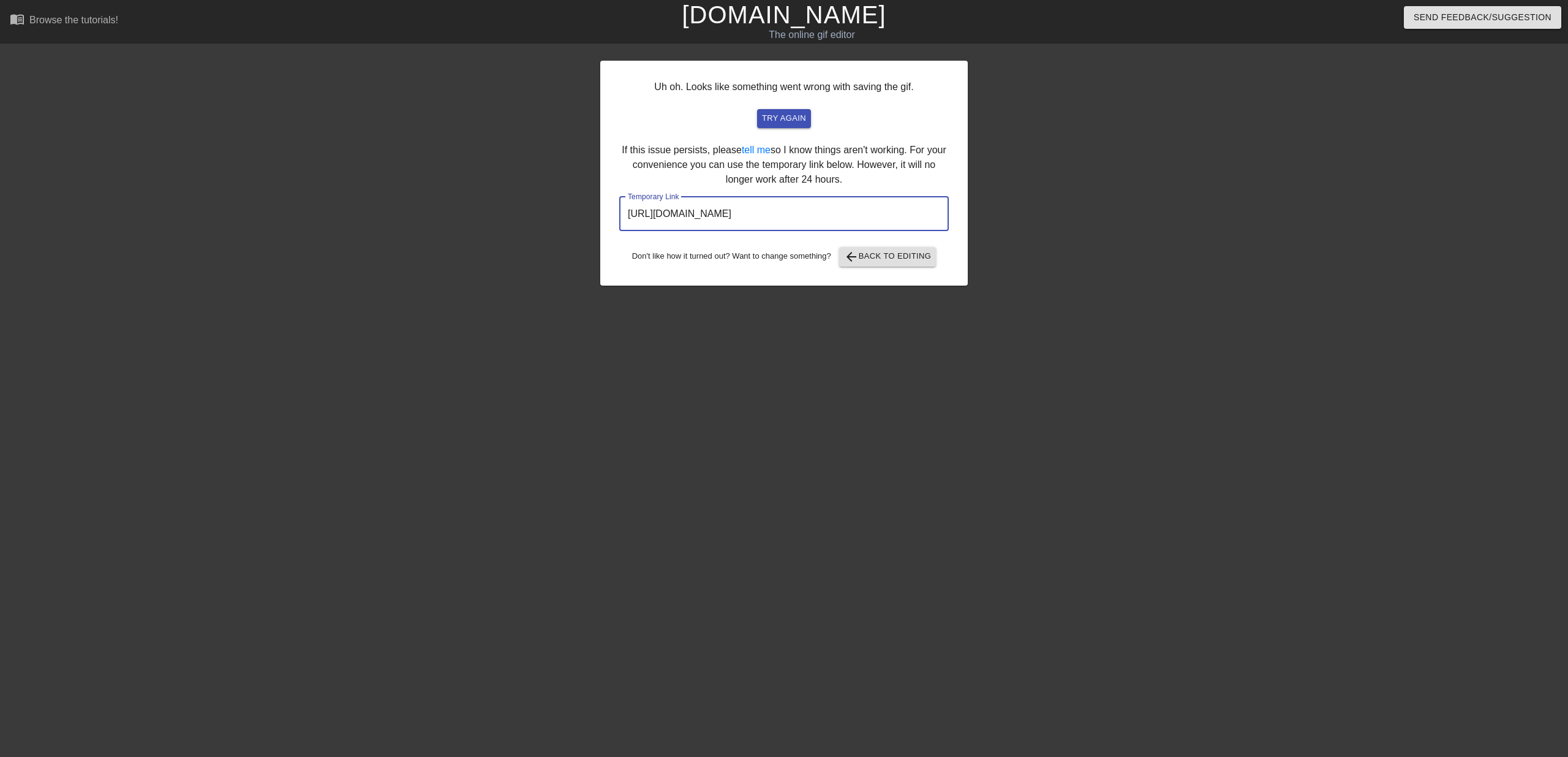
click at [815, 221] on input "[URL][DOMAIN_NAME]" at bounding box center [784, 214] width 329 height 35
click at [788, 120] on span "try again" at bounding box center [784, 118] width 44 height 14
